Goal: Task Accomplishment & Management: Manage account settings

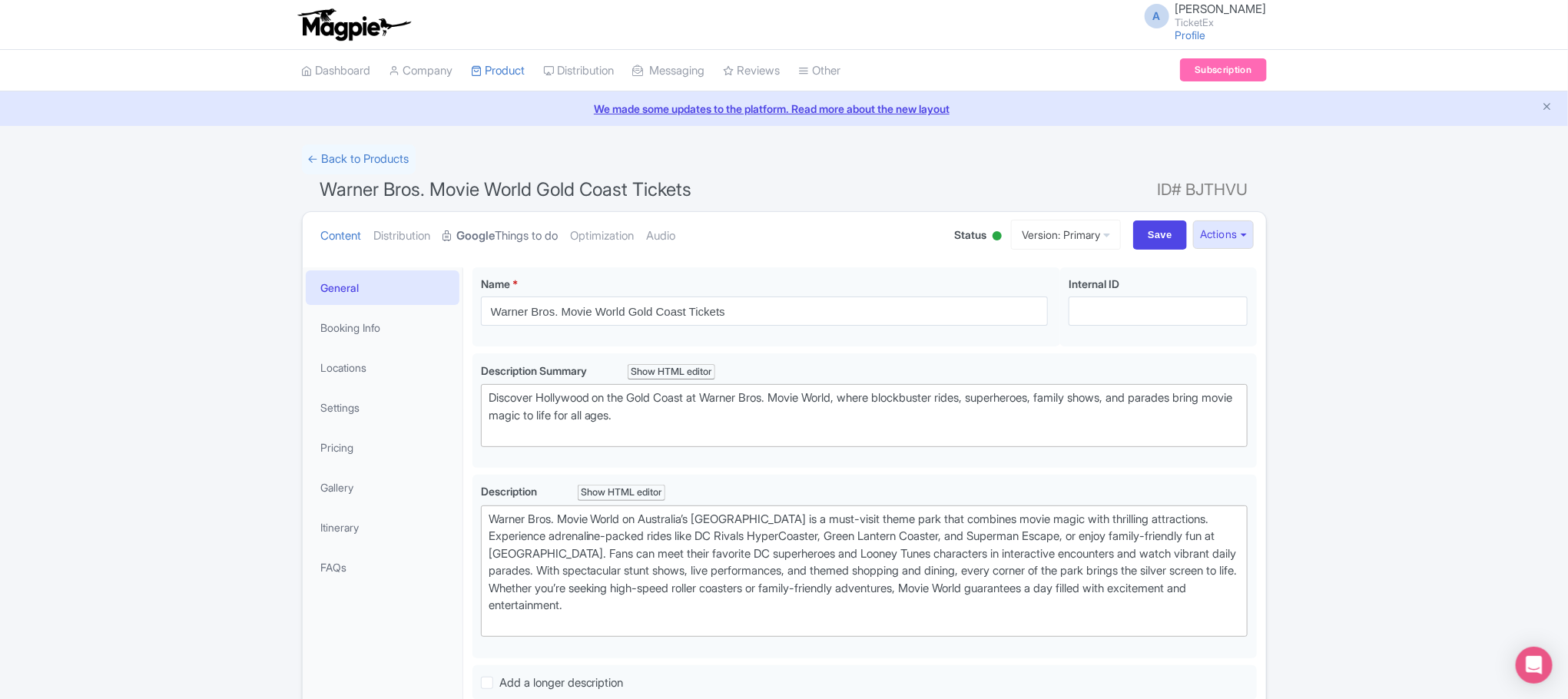
click at [519, 239] on link "Google Things to do" at bounding box center [501, 236] width 115 height 48
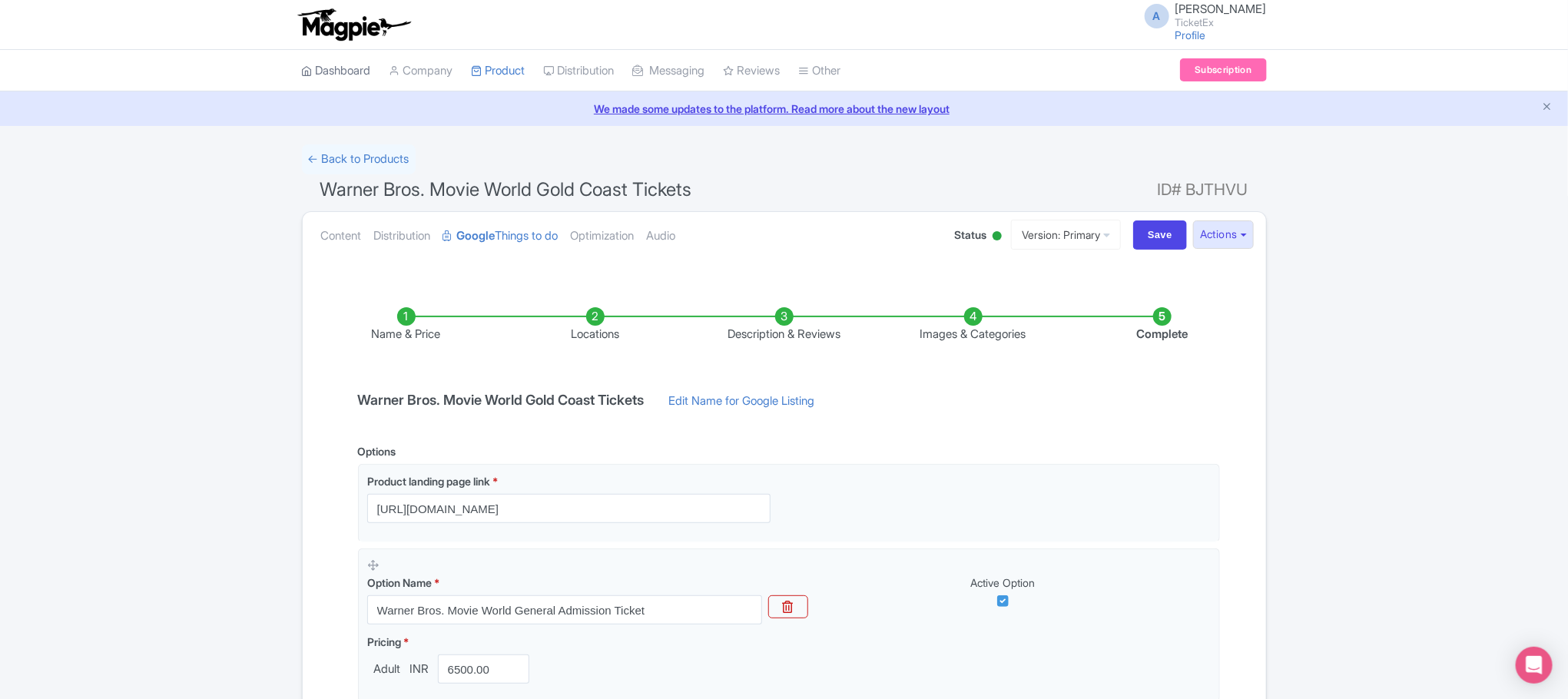
click at [323, 72] on link "Dashboard" at bounding box center [336, 71] width 69 height 42
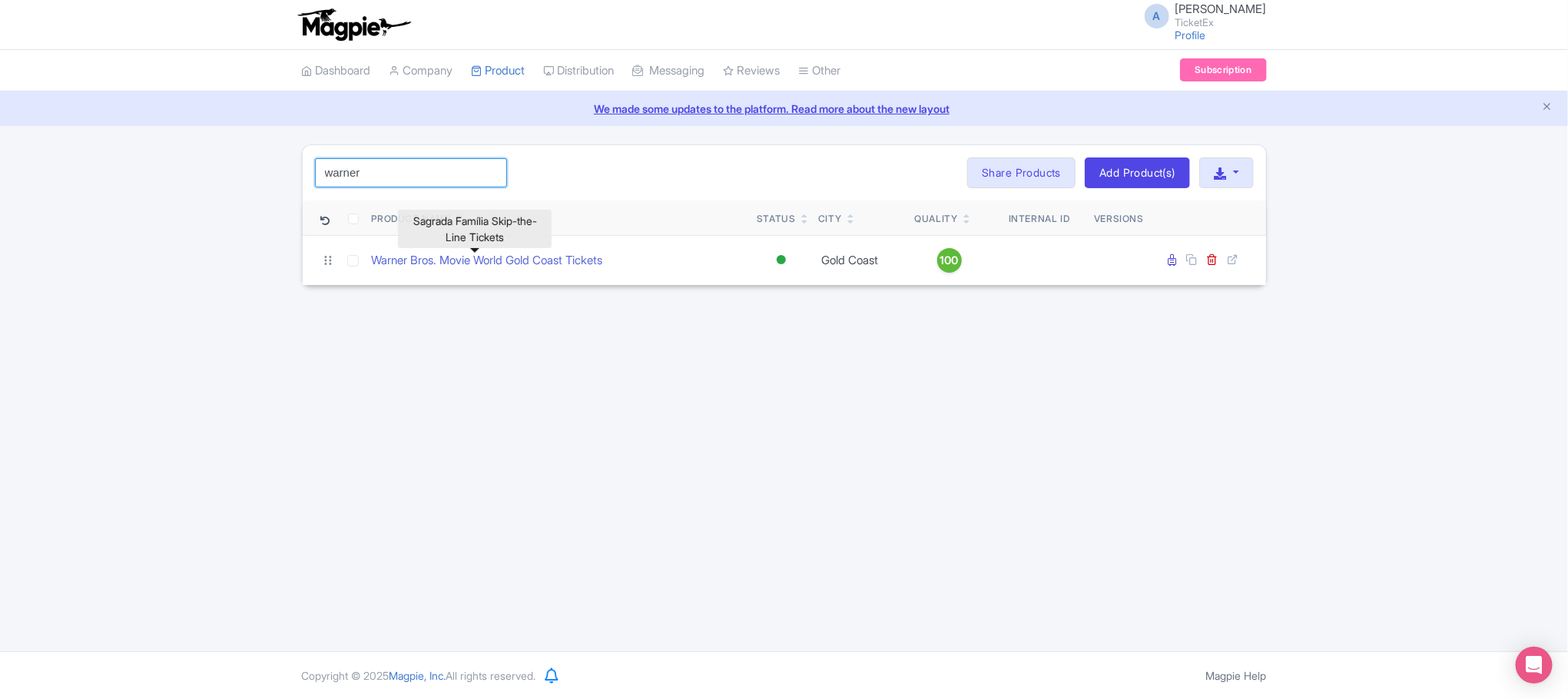
drag, startPoint x: 388, startPoint y: 170, endPoint x: 230, endPoint y: 182, distance: 158.5
click at [230, 182] on div "warner Search Bulk Actions Delete Add to Collection Share Products Add to Colle…" at bounding box center [784, 215] width 1568 height 141
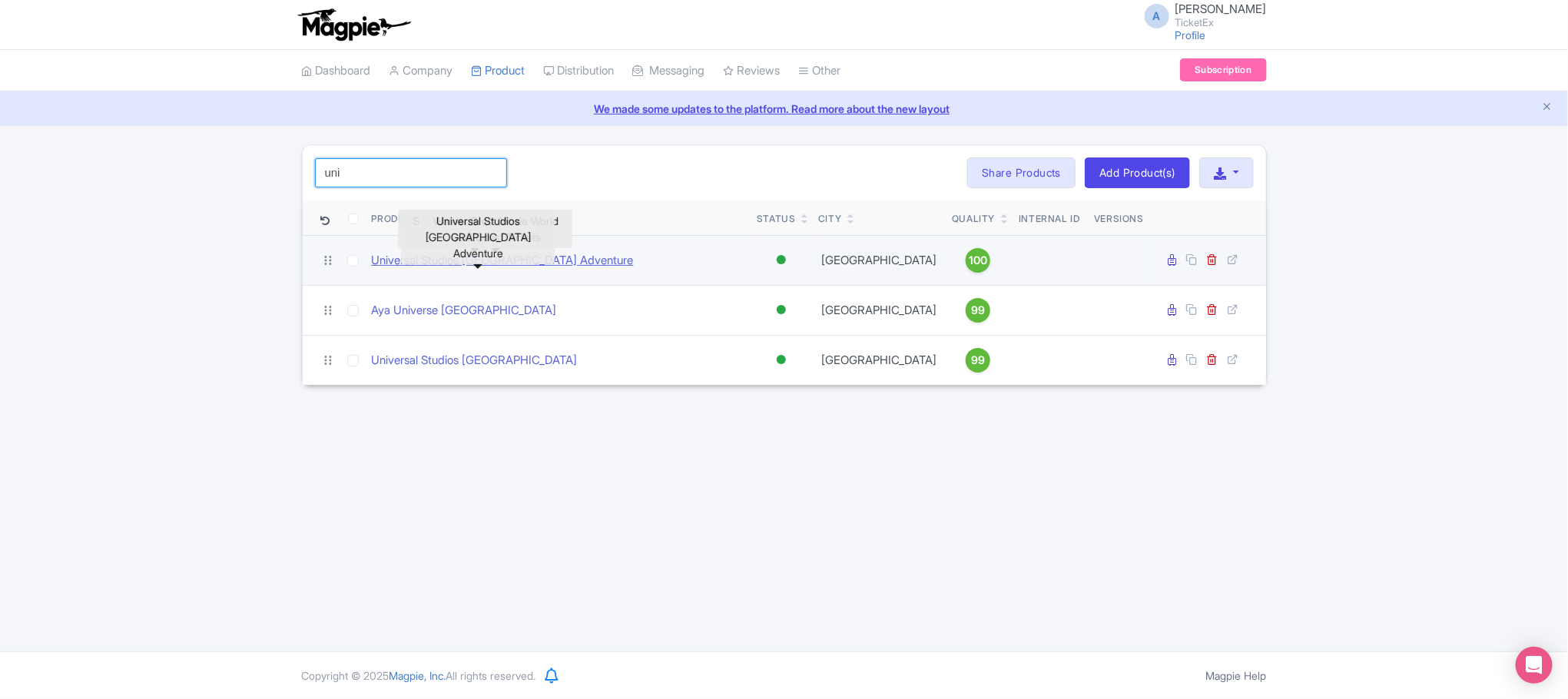
type input "uni"
click at [454, 265] on link "Universal Studios Singapore Adventure" at bounding box center [502, 261] width 262 height 18
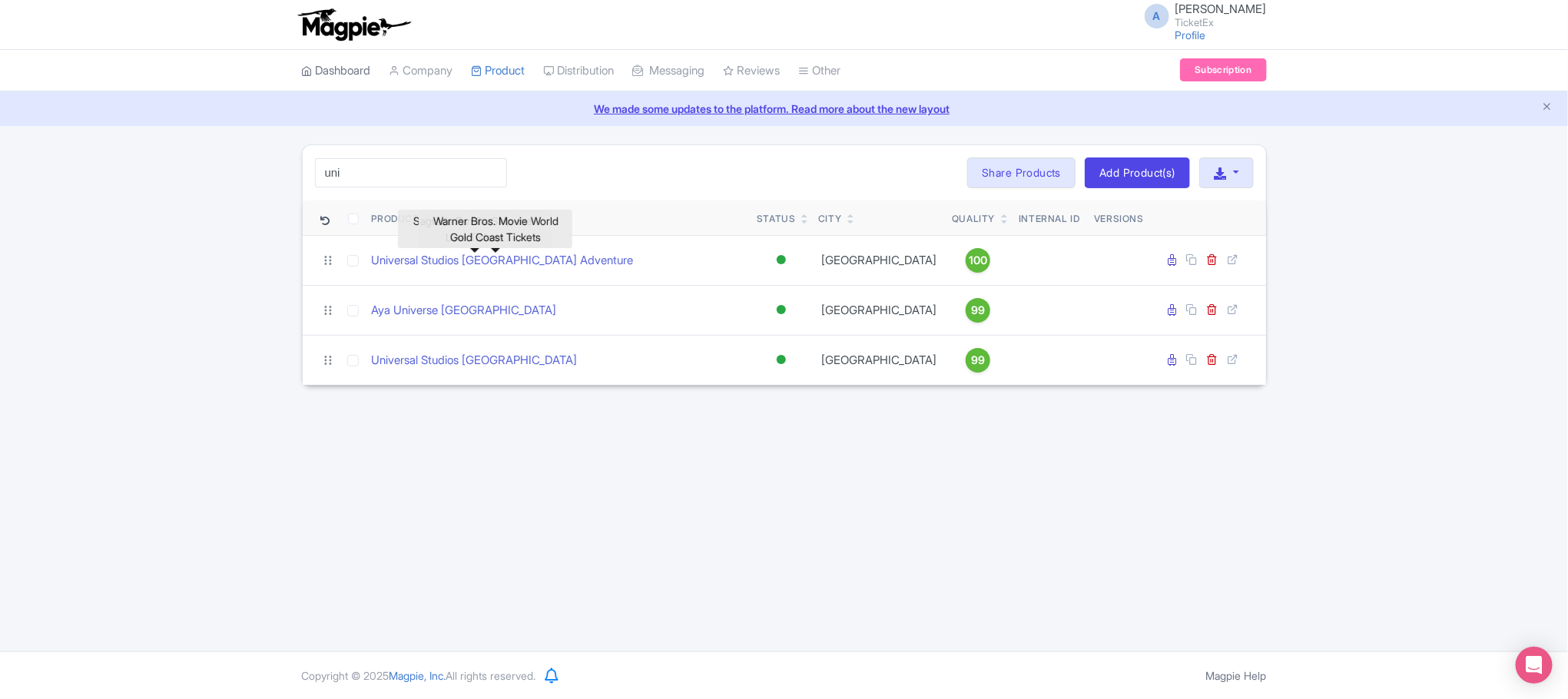
click at [371, 70] on link "Dashboard" at bounding box center [336, 71] width 69 height 42
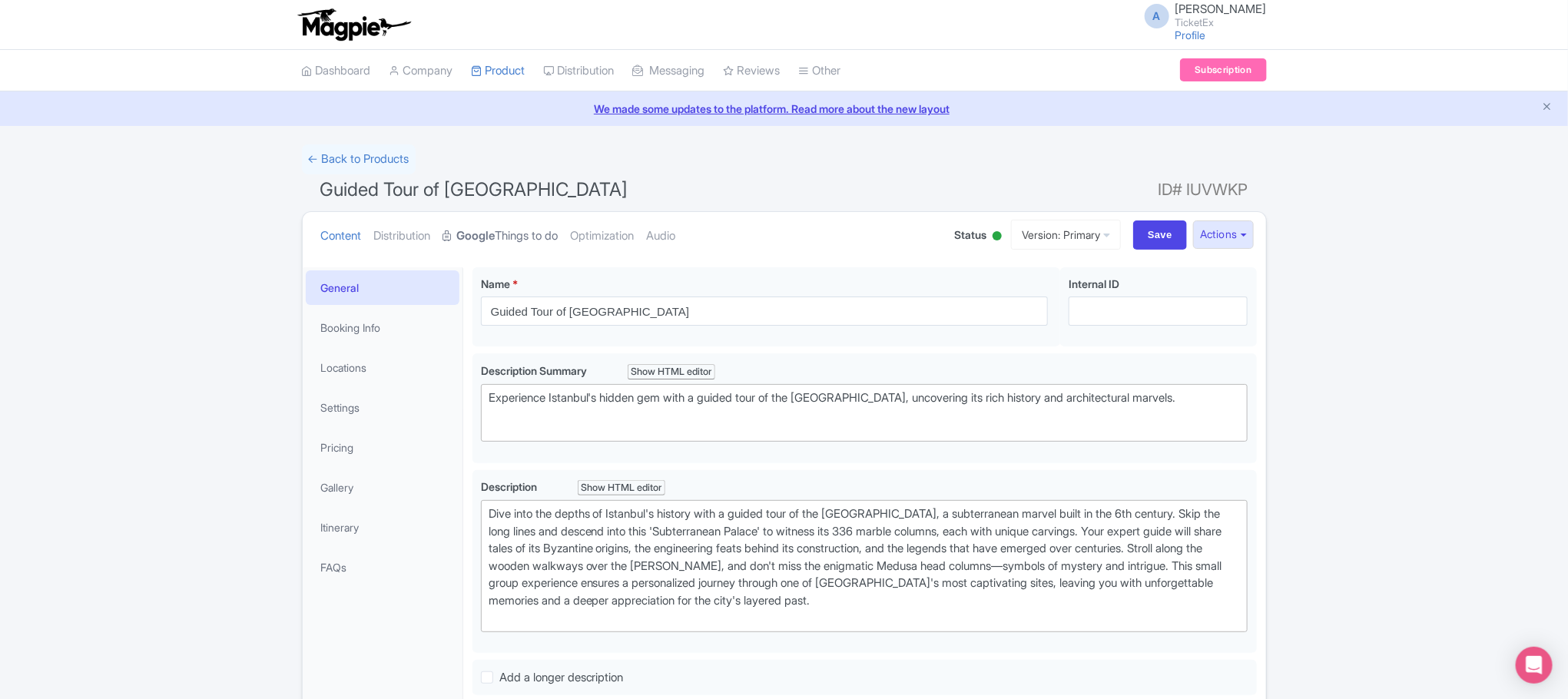
click at [528, 235] on link "Google Things to do" at bounding box center [501, 236] width 115 height 48
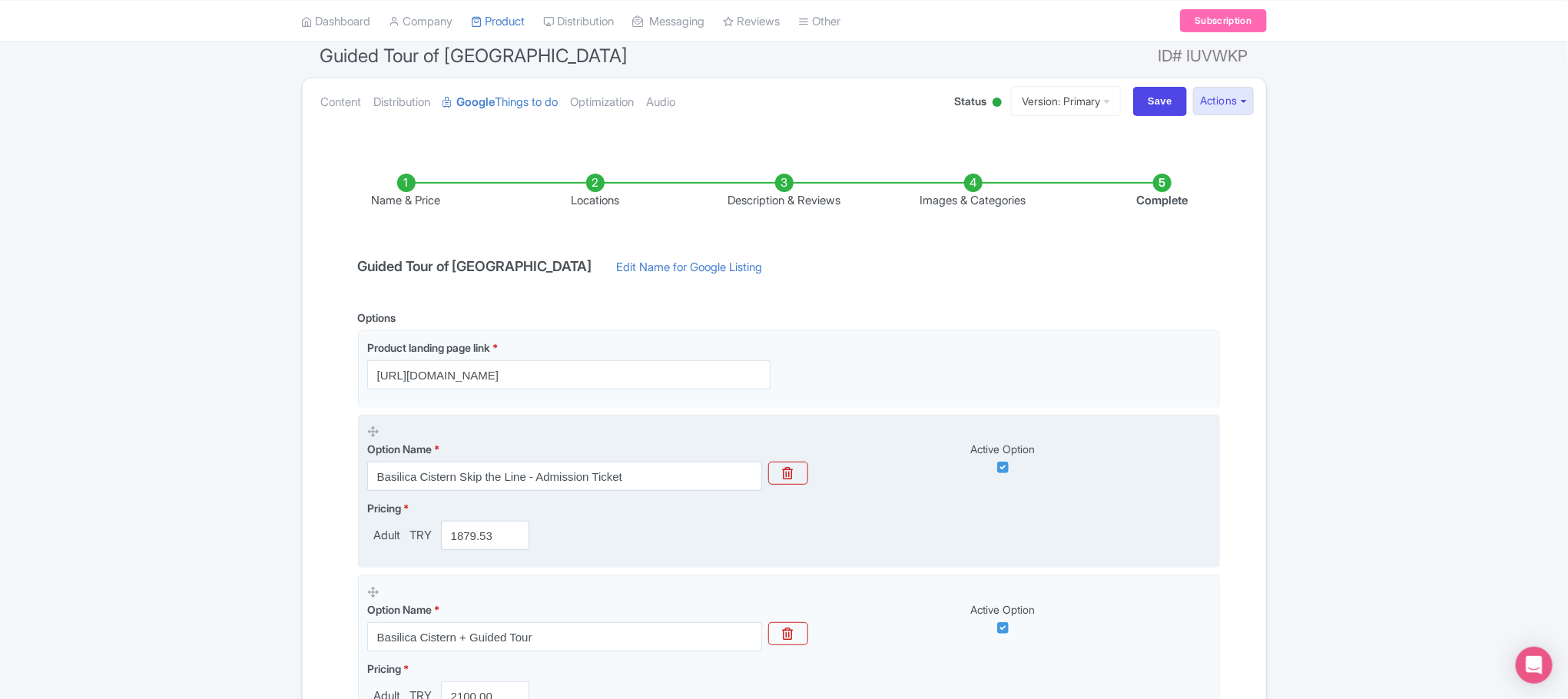
scroll to position [115, 0]
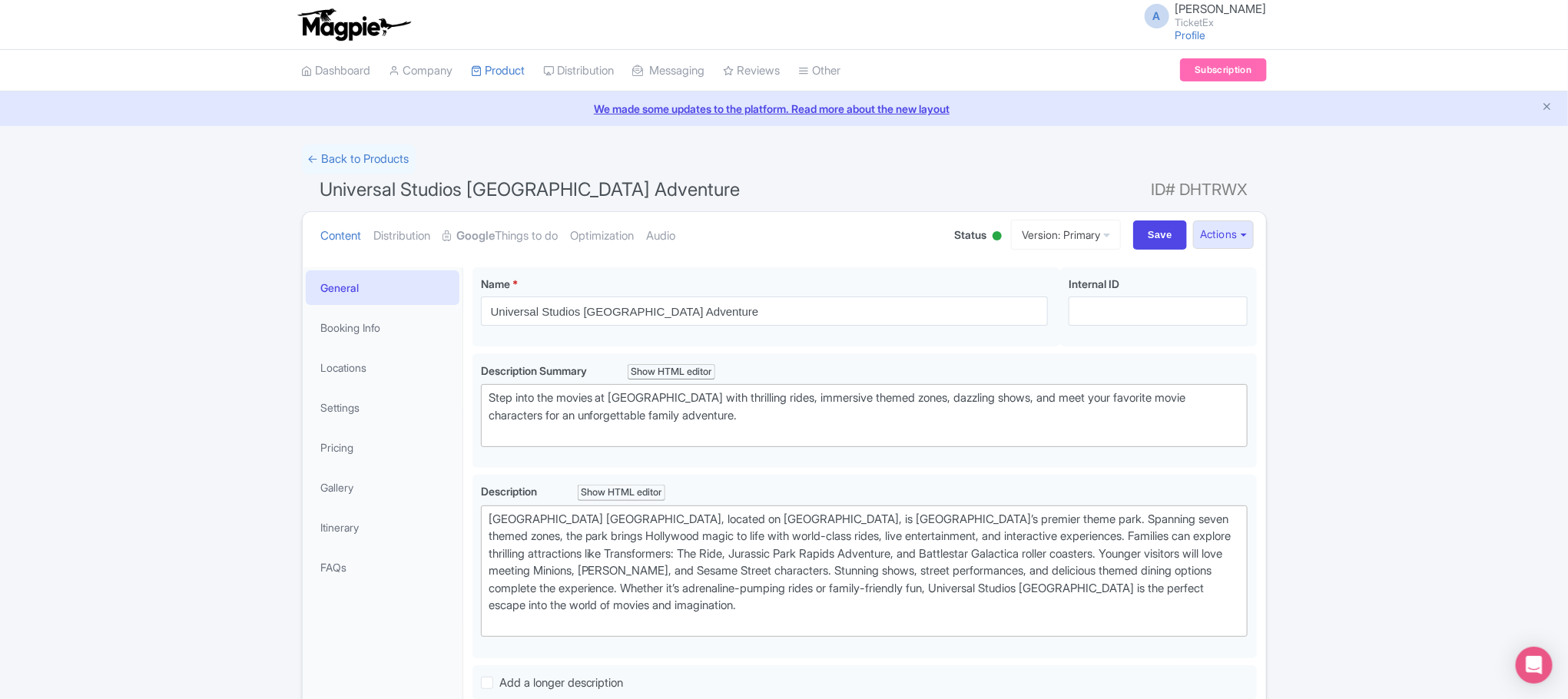
click at [493, 235] on strong "Google" at bounding box center [476, 235] width 38 height 18
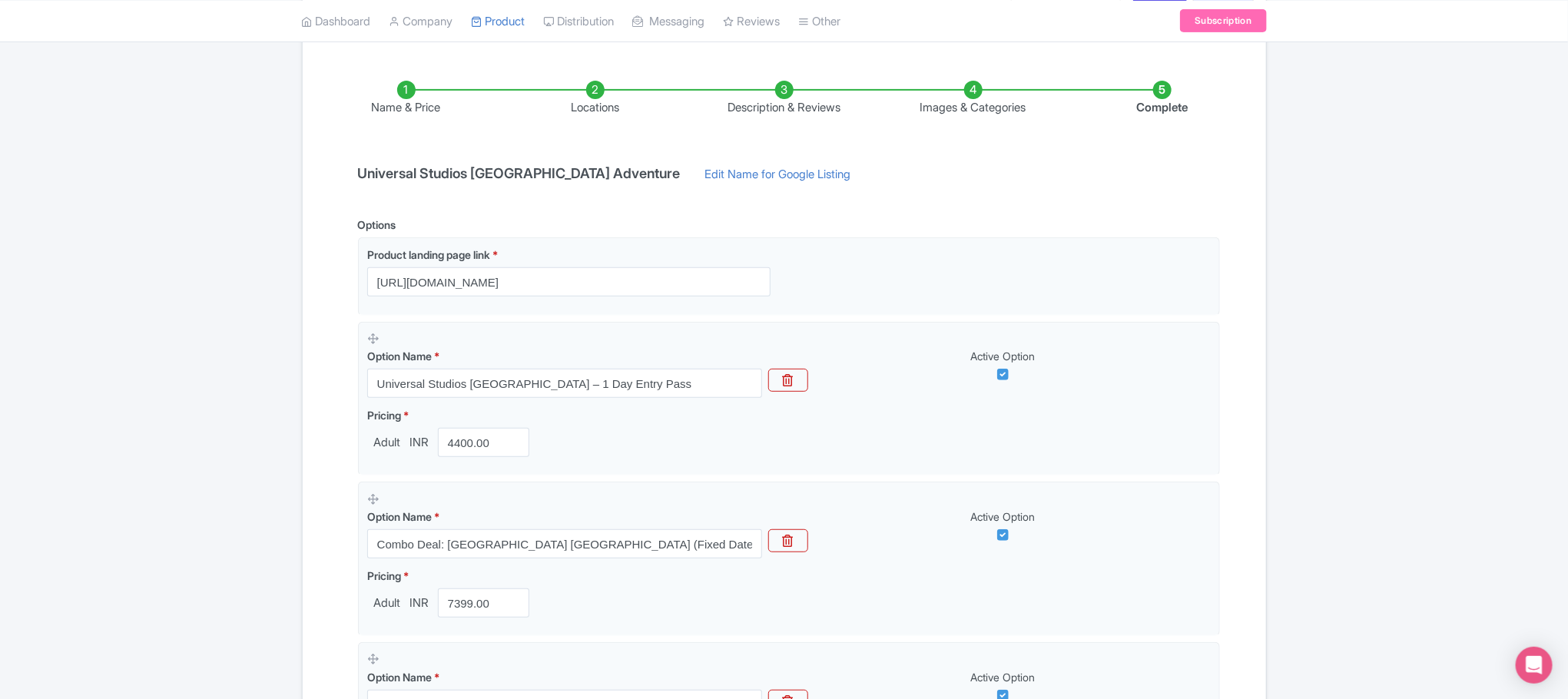
scroll to position [199, 0]
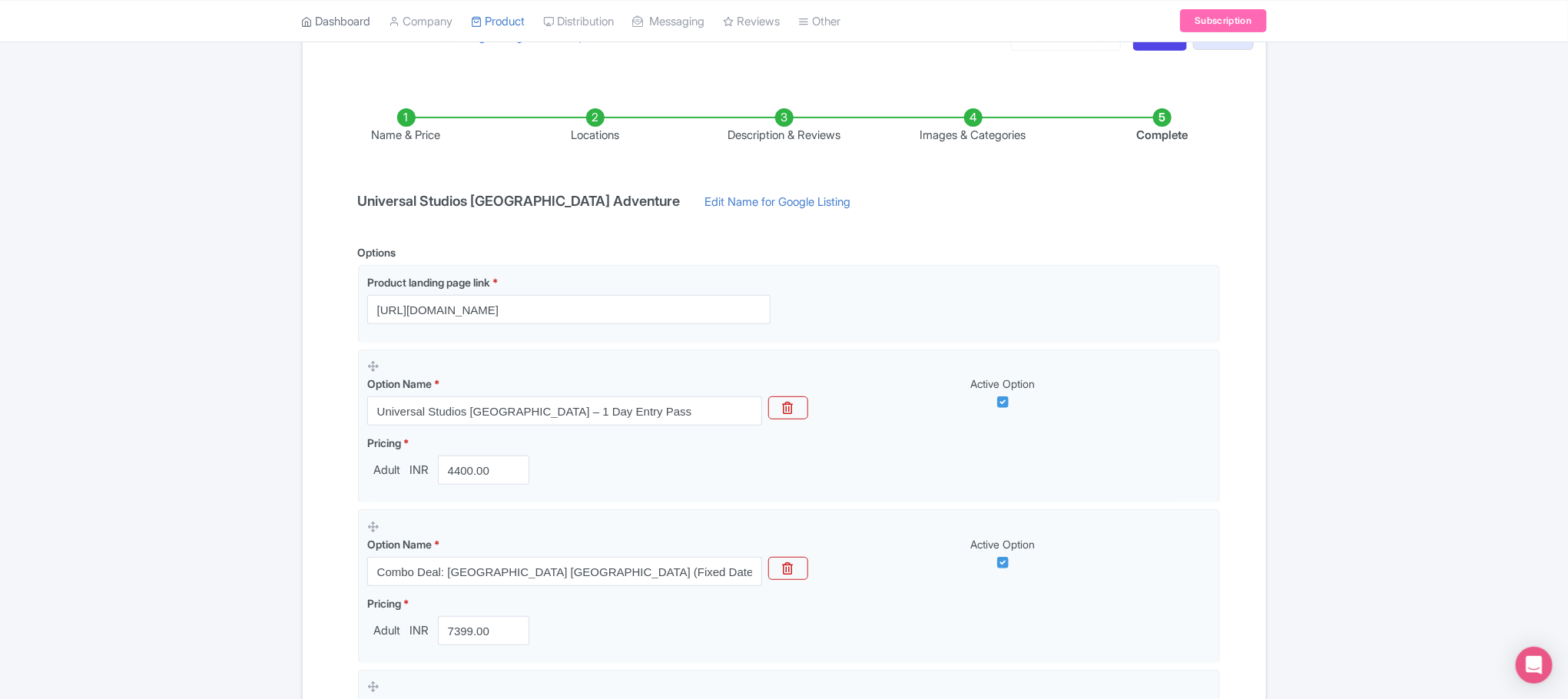
click at [353, 14] on link "Dashboard" at bounding box center [336, 20] width 69 height 42
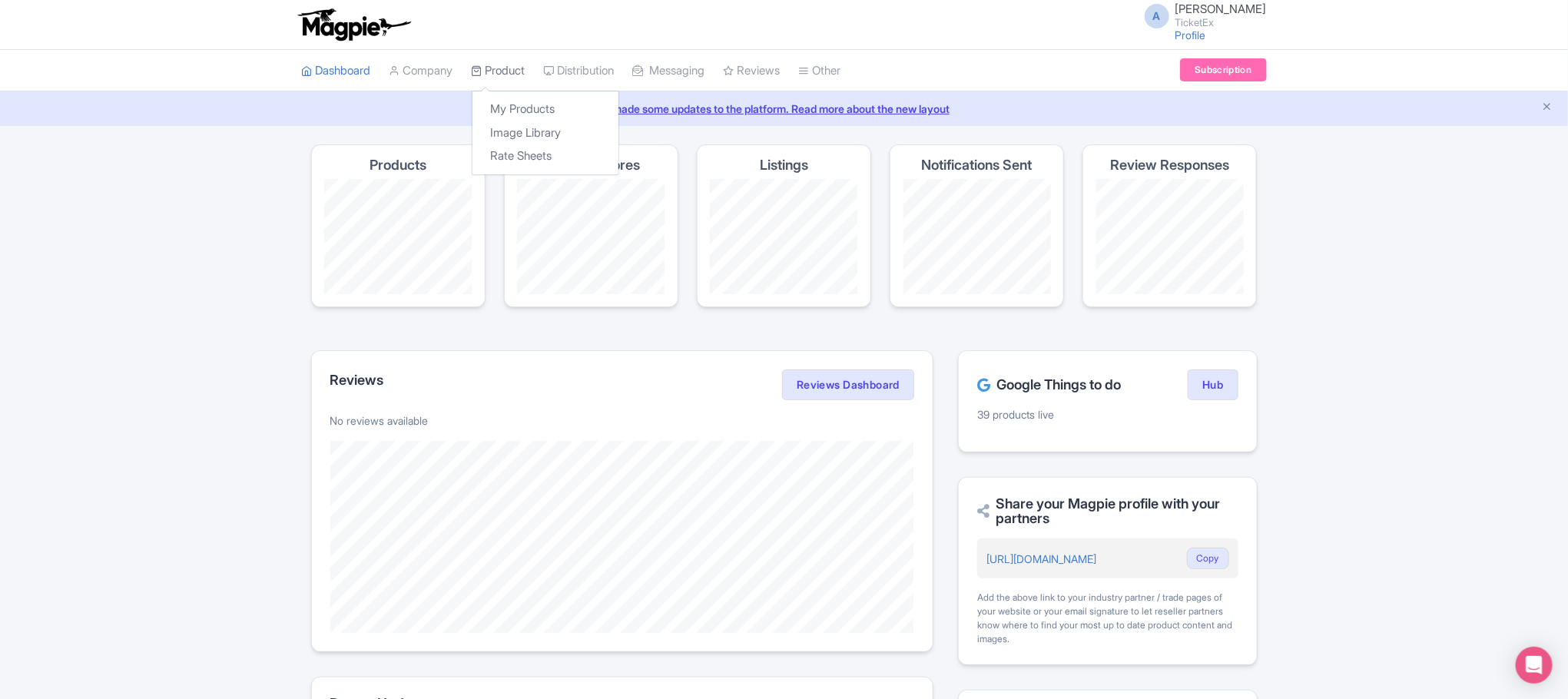
click at [511, 74] on link "Product" at bounding box center [498, 71] width 54 height 42
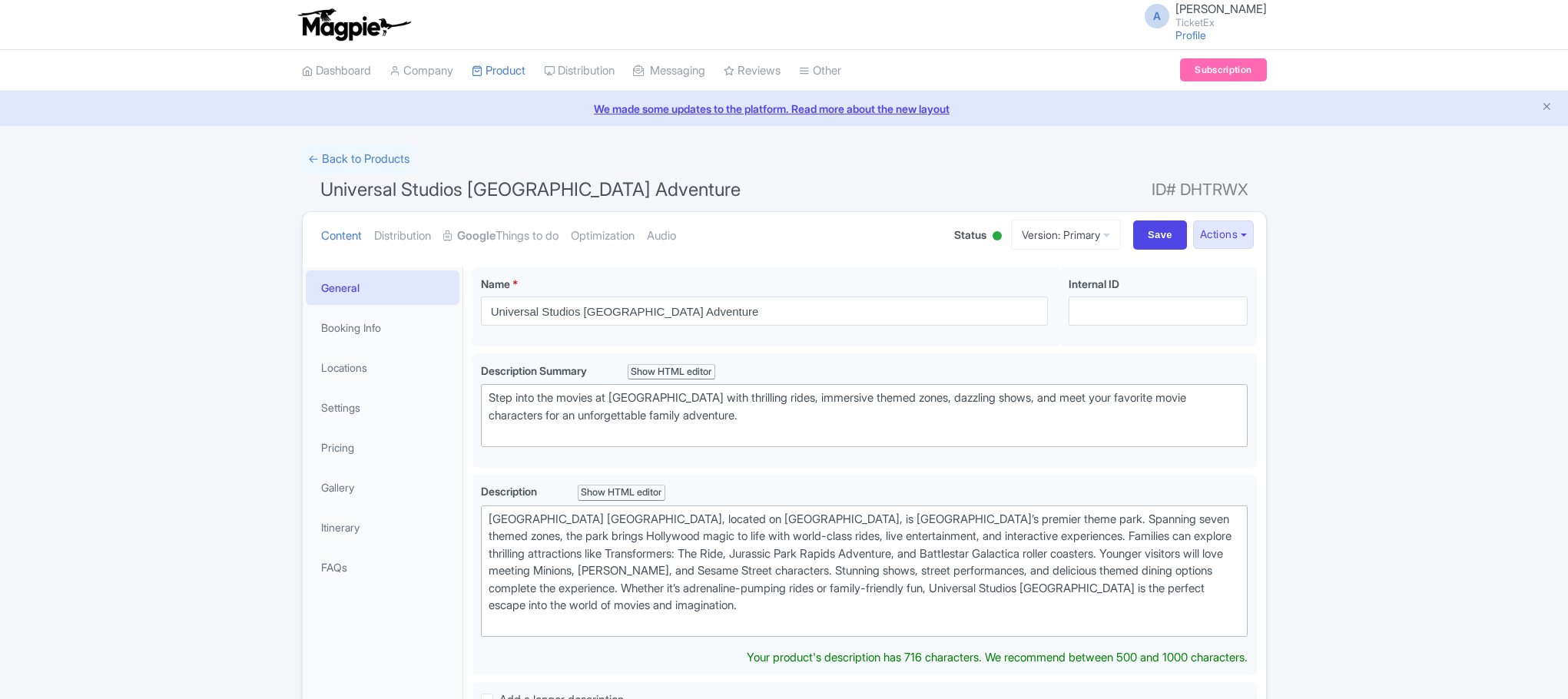
scroll to position [199, 0]
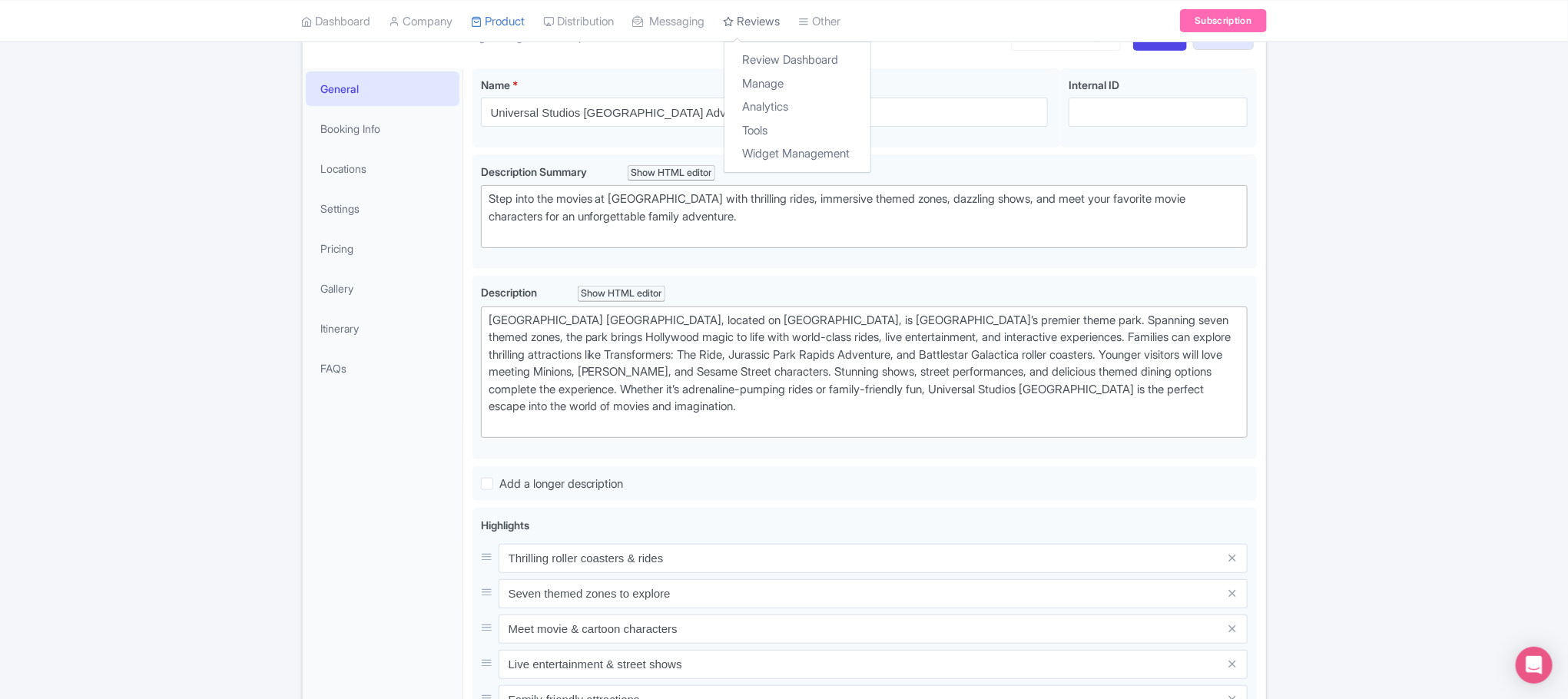
type trix-editor "<div>Universal Studios Singapore, located on Sentosa Island, is Southeast Asia’…"
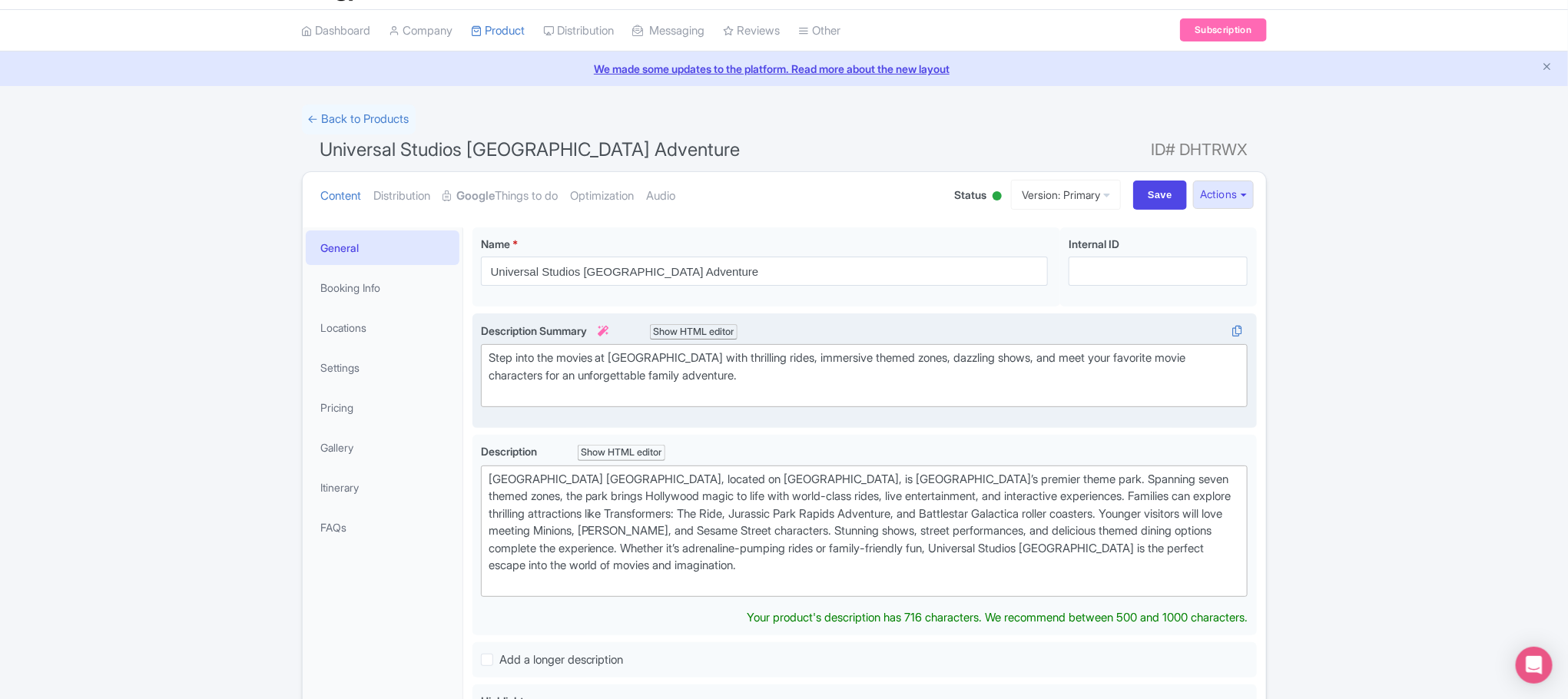
scroll to position [0, 0]
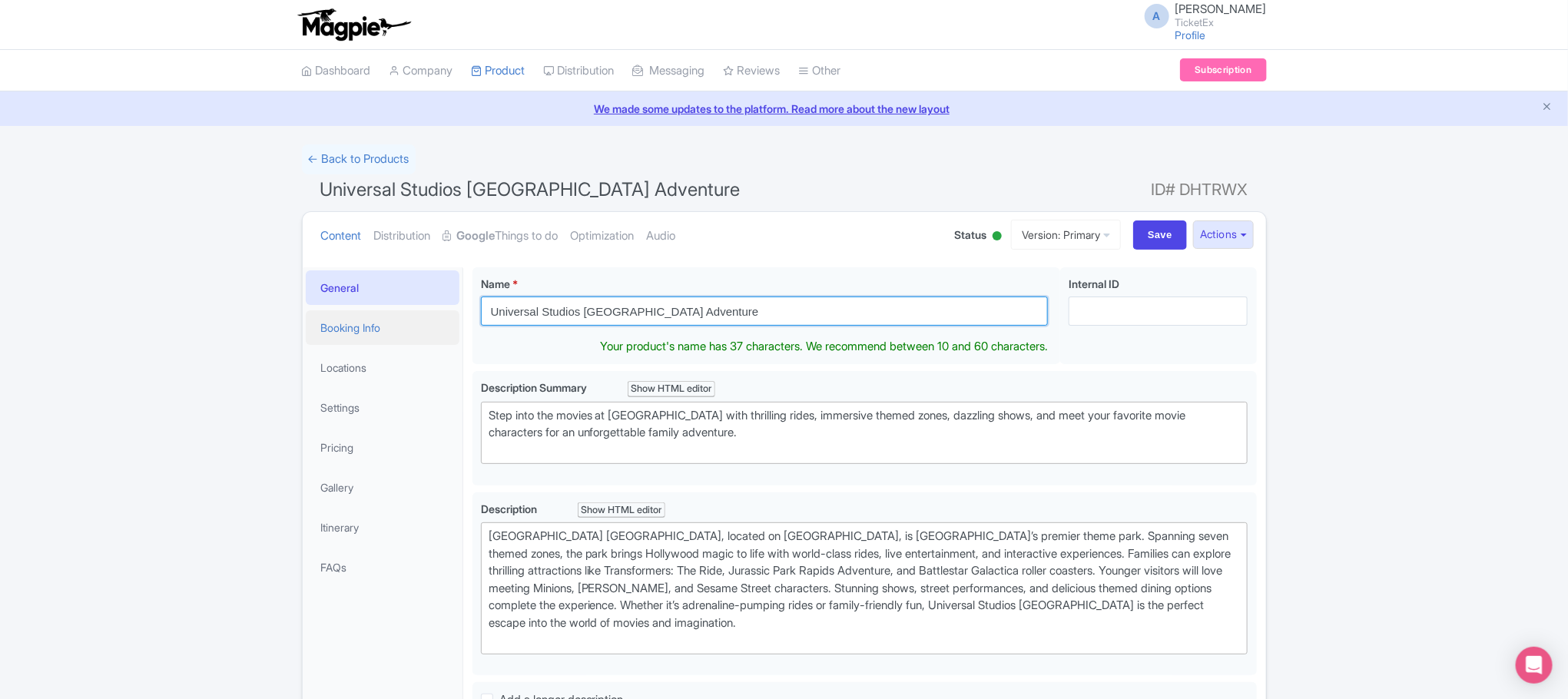
drag, startPoint x: 699, startPoint y: 309, endPoint x: 404, endPoint y: 337, distance: 296.3
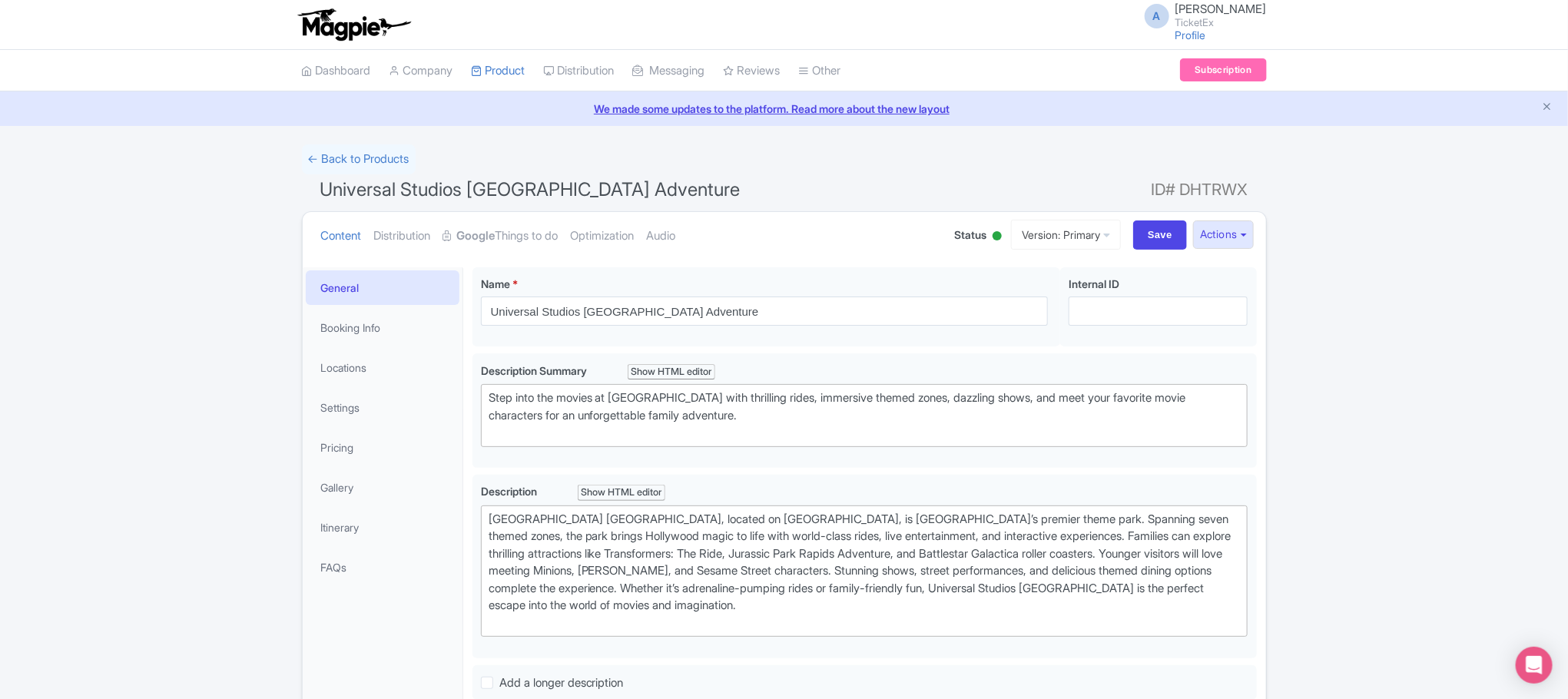
click at [189, 353] on div "← Back to Products Universal Studios Singapore Adventure ID# DHTRWX Content Dis…" at bounding box center [784, 688] width 1568 height 1087
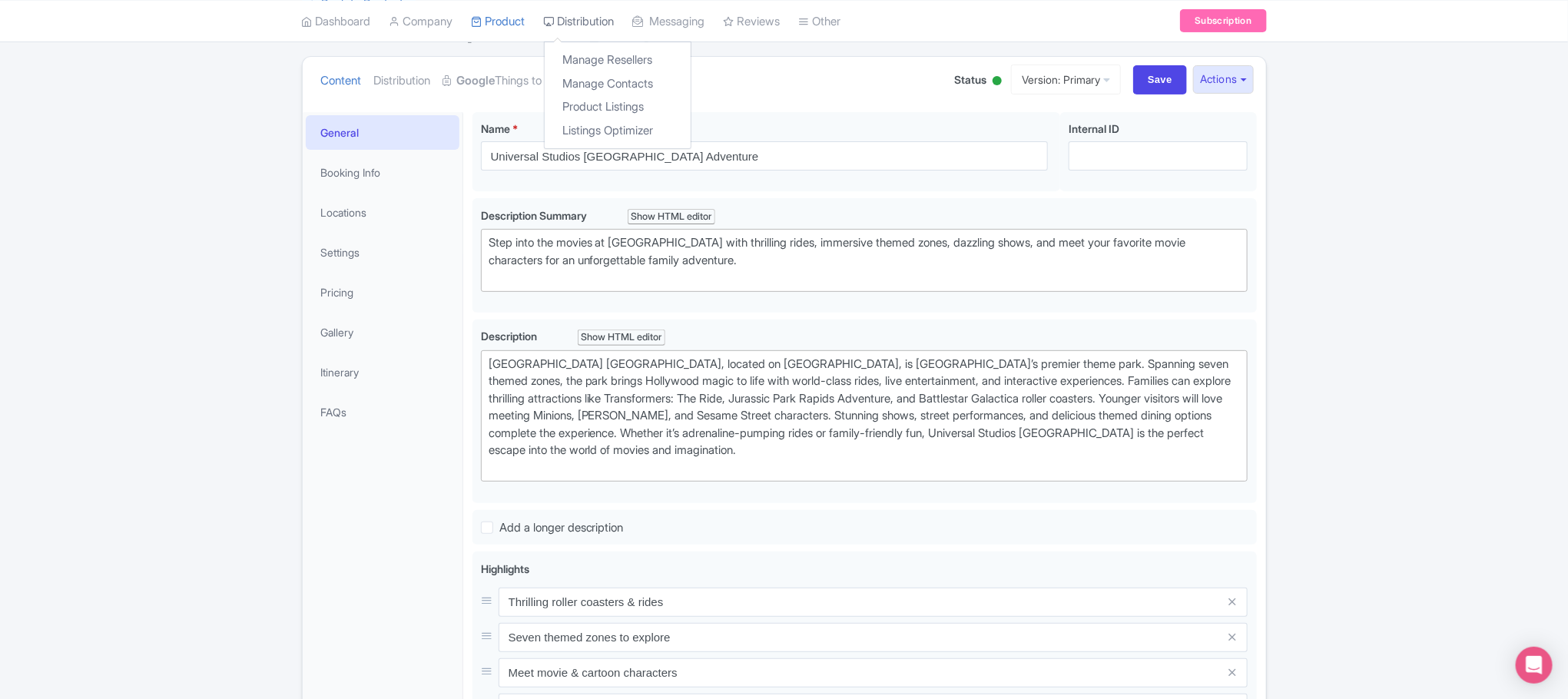
scroll to position [576, 0]
